Goal: Find contact information: Find contact information

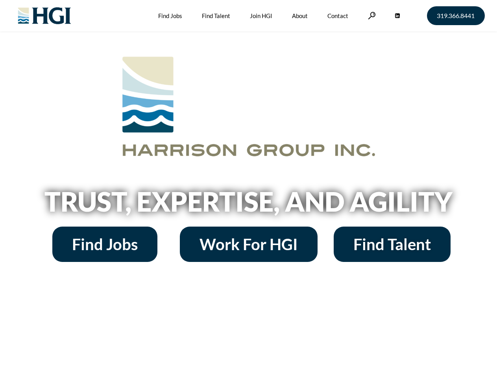
click at [248, 189] on h2 "Trust, Expertise, and Agility" at bounding box center [248, 201] width 448 height 27
click at [370, 15] on link at bounding box center [372, 15] width 8 height 7
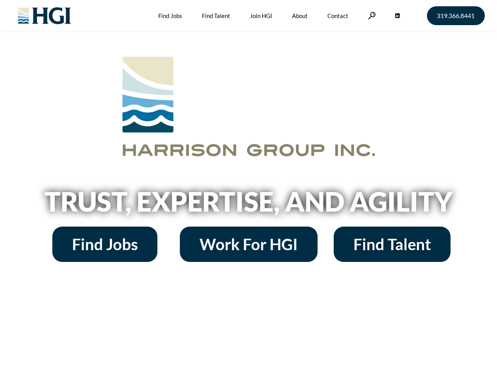
click at [248, 189] on h2 "Trust, Expertise, and Agility" at bounding box center [248, 201] width 448 height 27
click at [370, 15] on link at bounding box center [372, 15] width 8 height 7
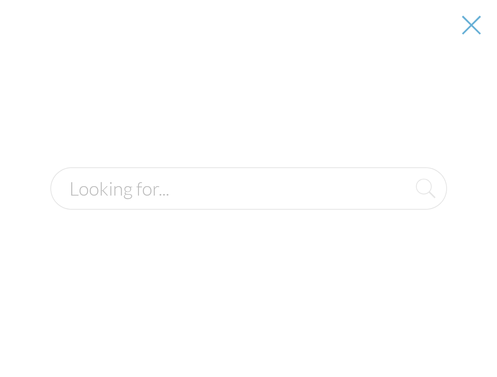
click at [248, 204] on h2 "Trust, Expertise, and Agility" at bounding box center [248, 201] width 448 height 27
